Goal: Information Seeking & Learning: Learn about a topic

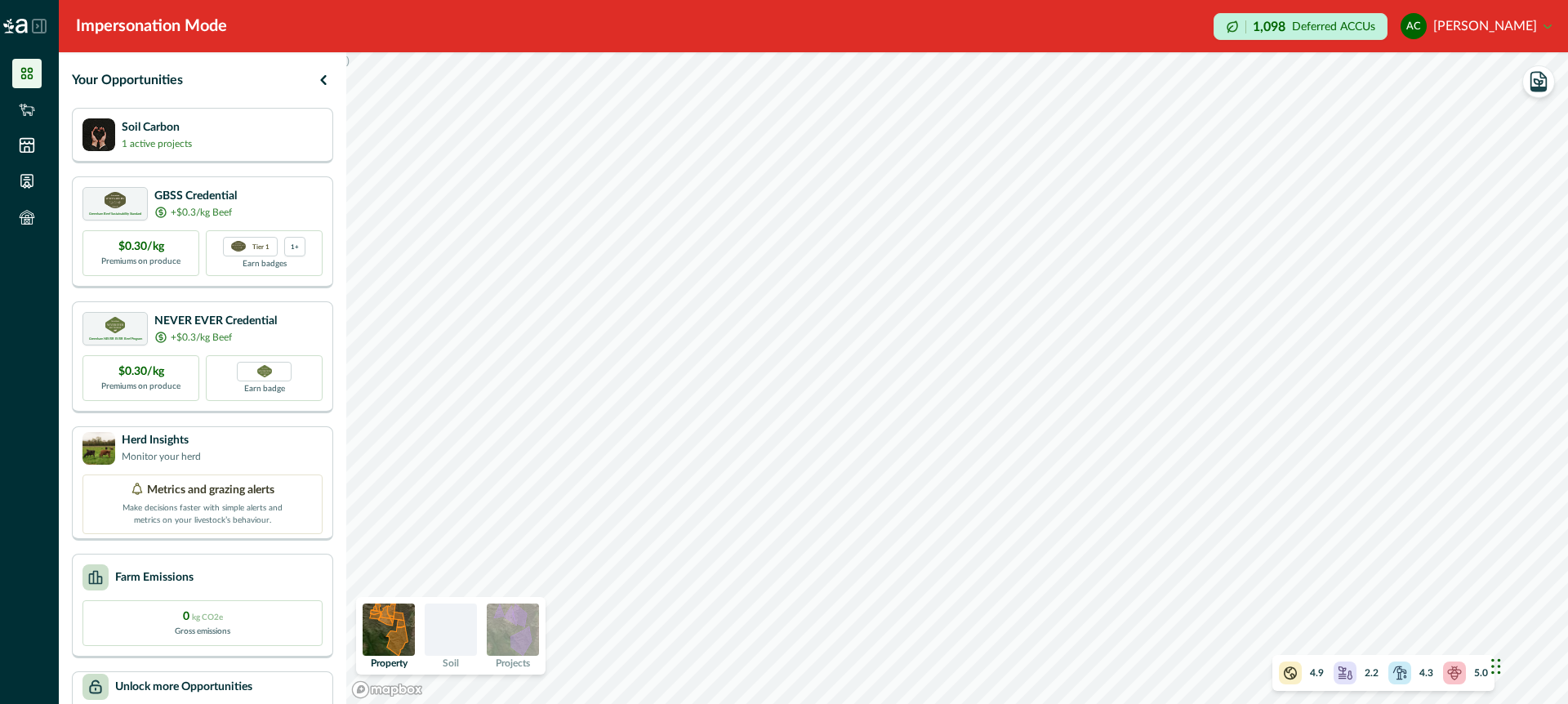
click at [522, 628] on img at bounding box center [513, 630] width 53 height 53
click at [280, 132] on div "Soil Carbon 1 active projects" at bounding box center [203, 135] width 240 height 33
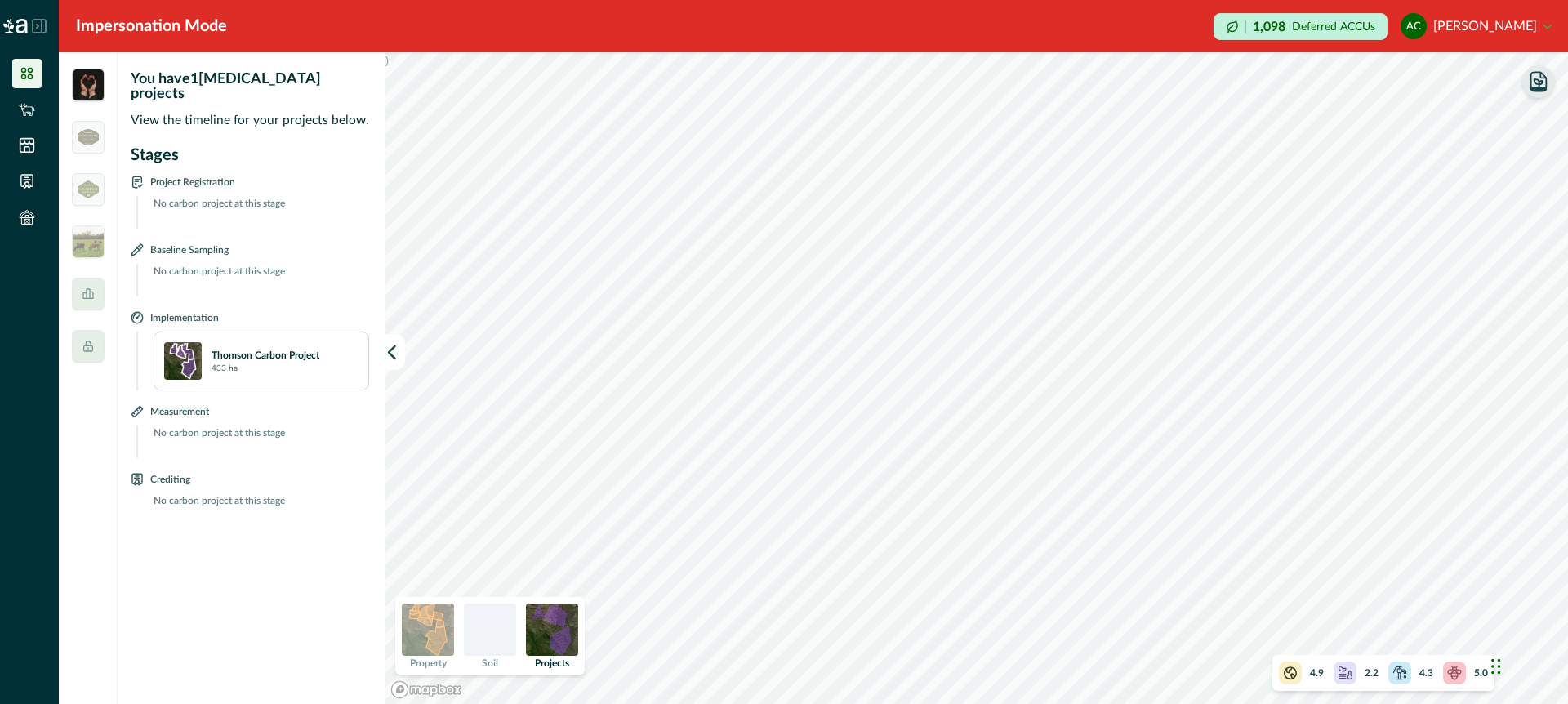
click at [1541, 83] on icon "button" at bounding box center [1538, 83] width 8 height 8
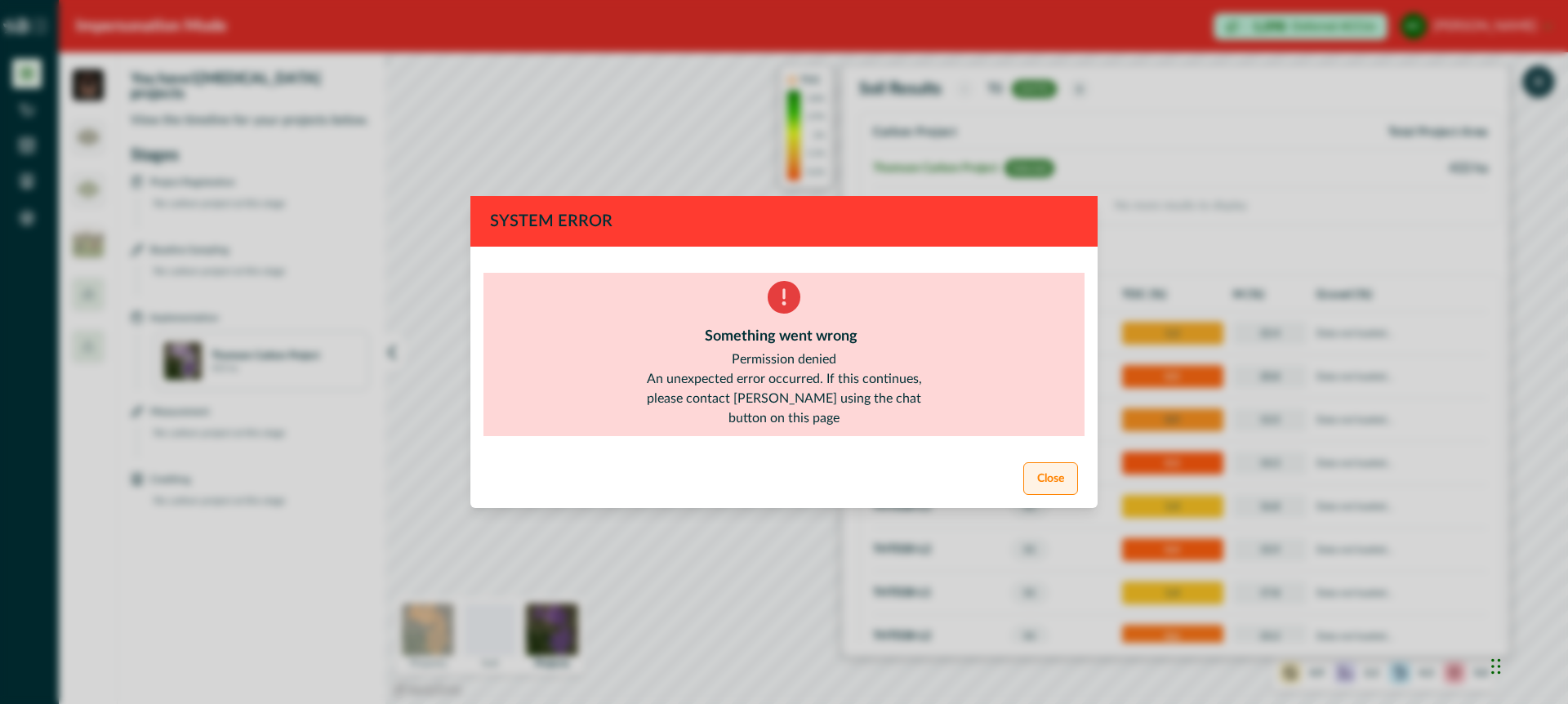
click at [1052, 477] on button "Close" at bounding box center [1051, 479] width 55 height 33
